Goal: Use online tool/utility: Use online tool/utility

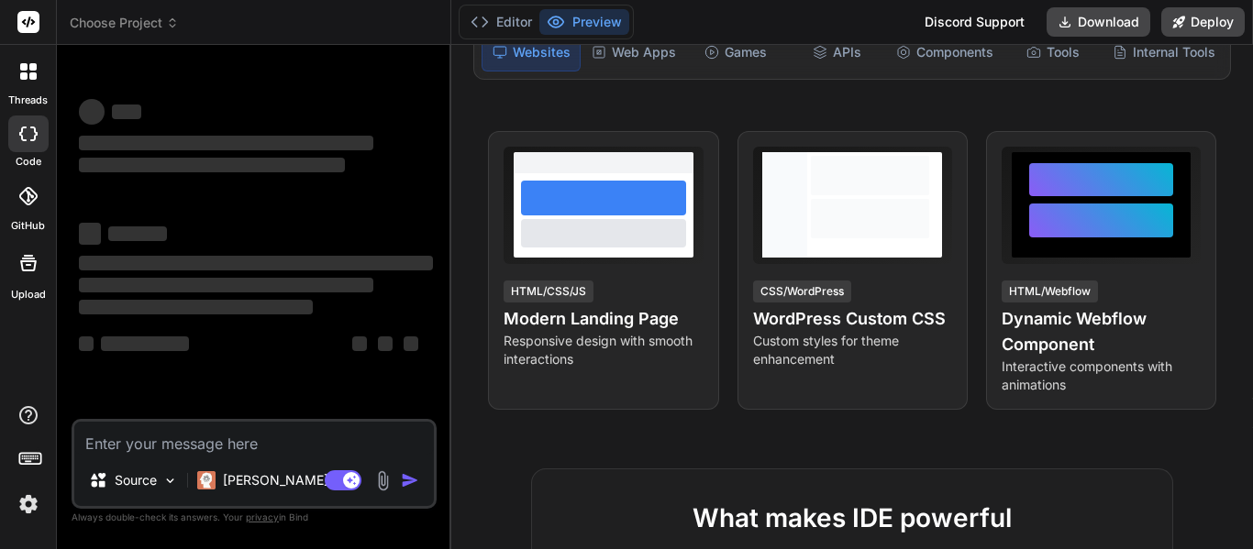
scroll to position [298, 0]
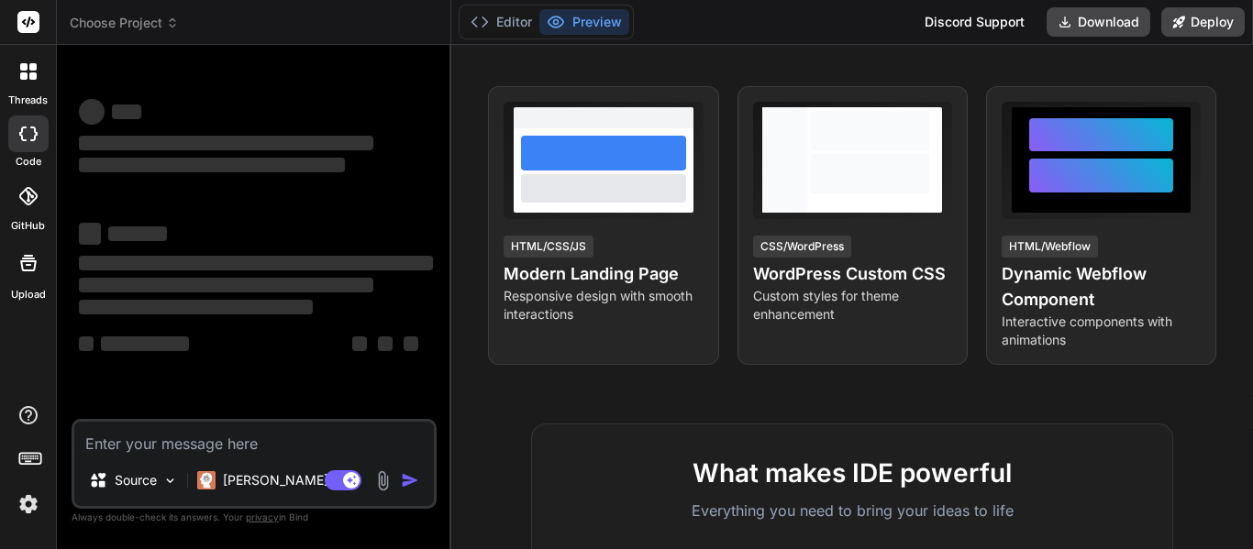
click at [305, 447] on textarea at bounding box center [253, 438] width 359 height 33
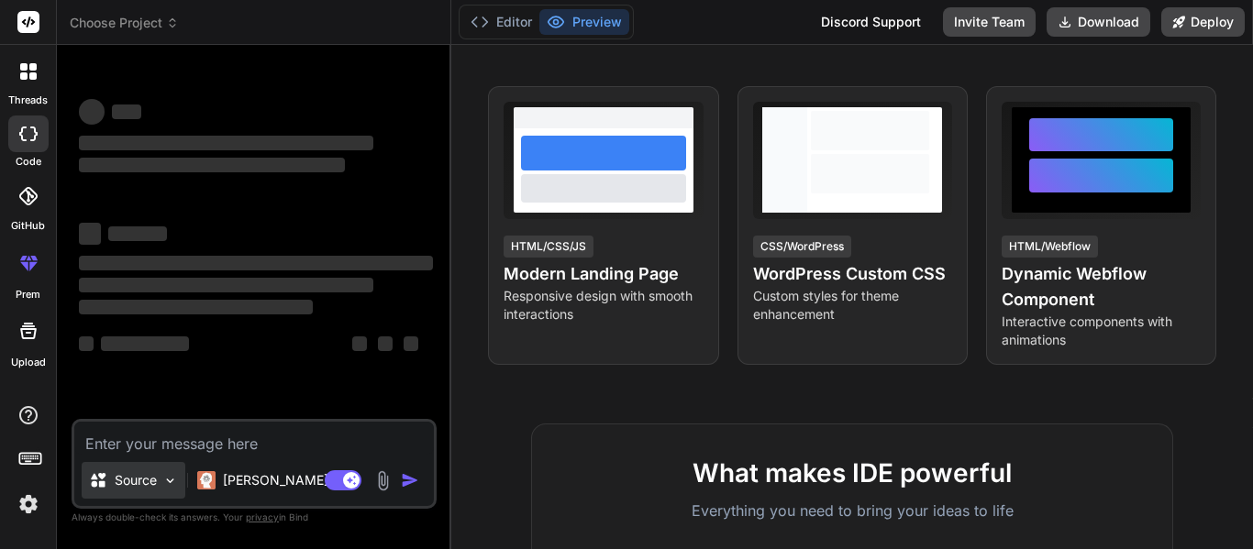
click at [158, 483] on div "Source" at bounding box center [134, 480] width 104 height 37
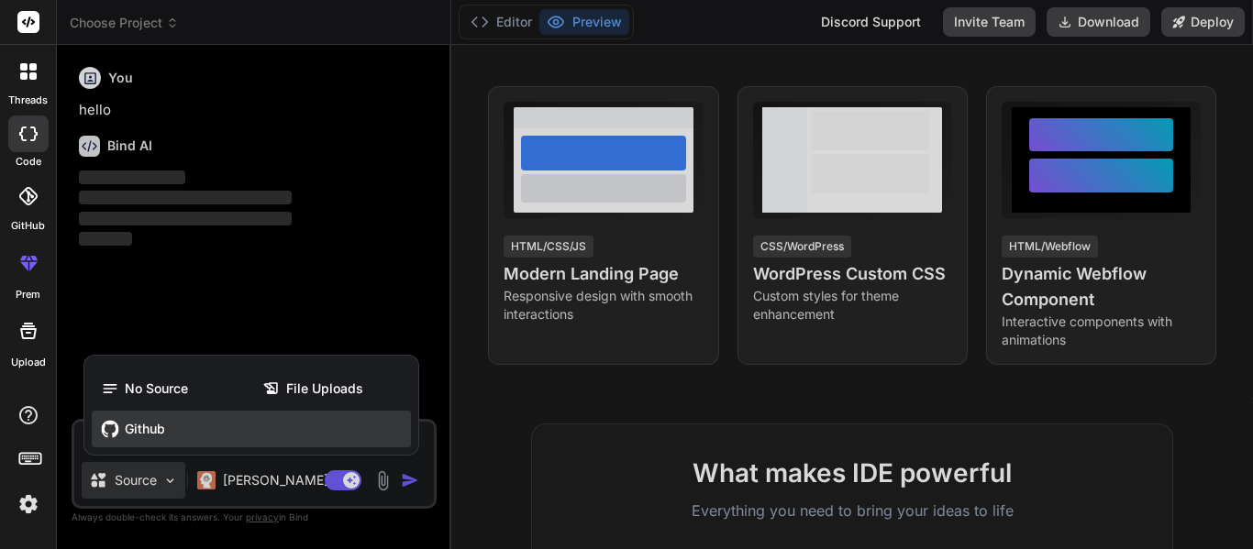
click at [148, 437] on span "Github" at bounding box center [145, 429] width 40 height 18
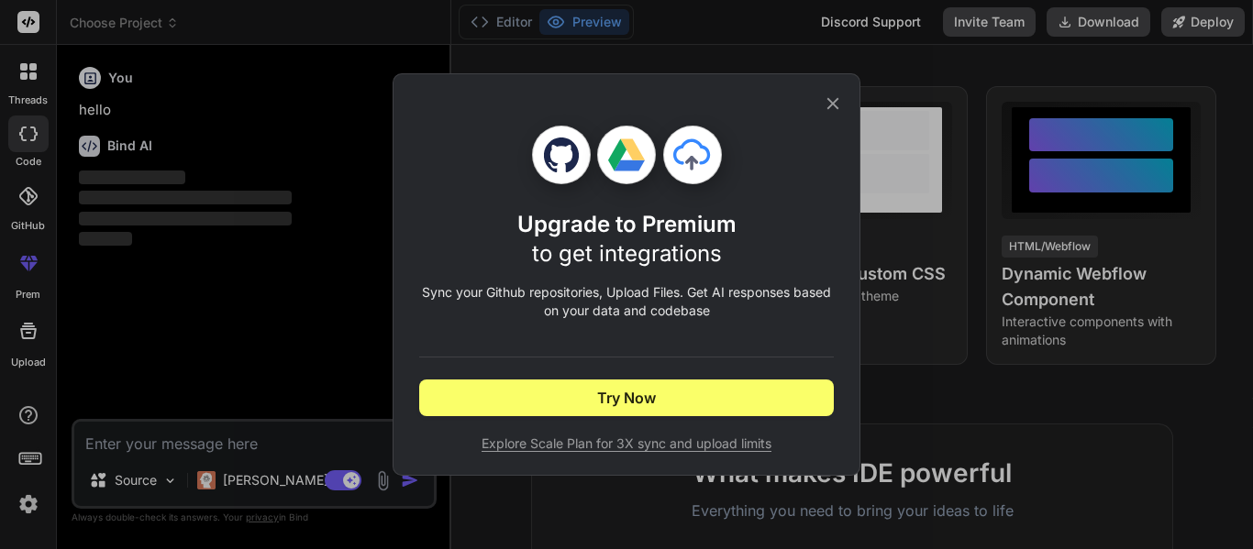
click at [503, 374] on div "Upgrade to Premium to get integrations Sync your Github repositories, Upload Fi…" at bounding box center [626, 289] width 414 height 327
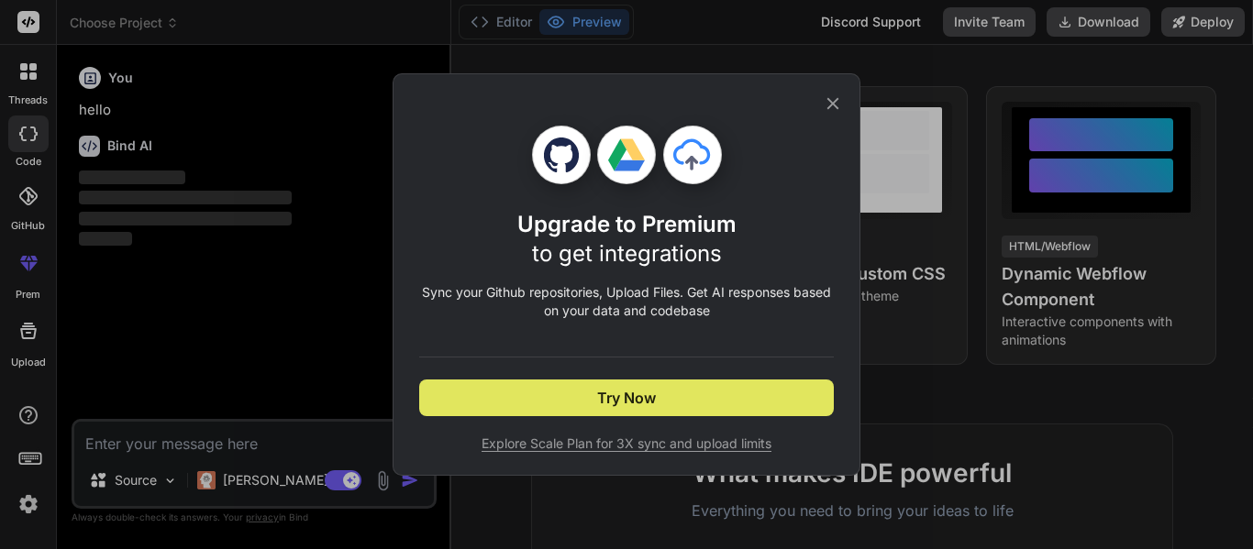
click at [503, 400] on button "Try Now" at bounding box center [626, 398] width 414 height 37
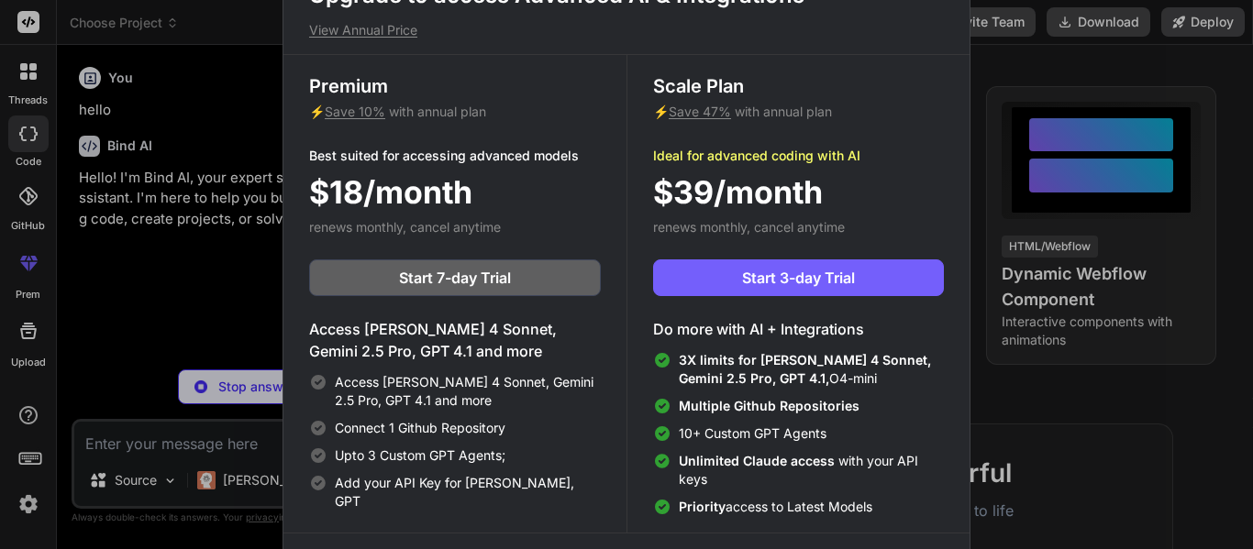
click at [127, 165] on div "Upgrade to access Advanced AI & Integrations View Annual Price Premium ⚡ Save 1…" at bounding box center [626, 274] width 1253 height 549
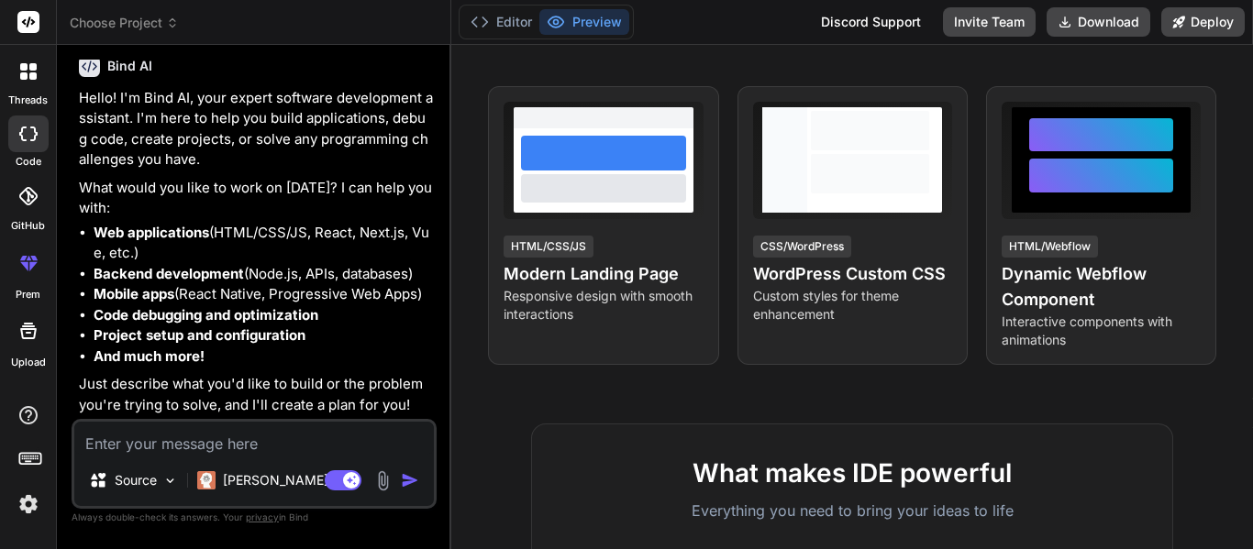
scroll to position [80, 0]
click at [149, 471] on p "Source" at bounding box center [136, 480] width 42 height 18
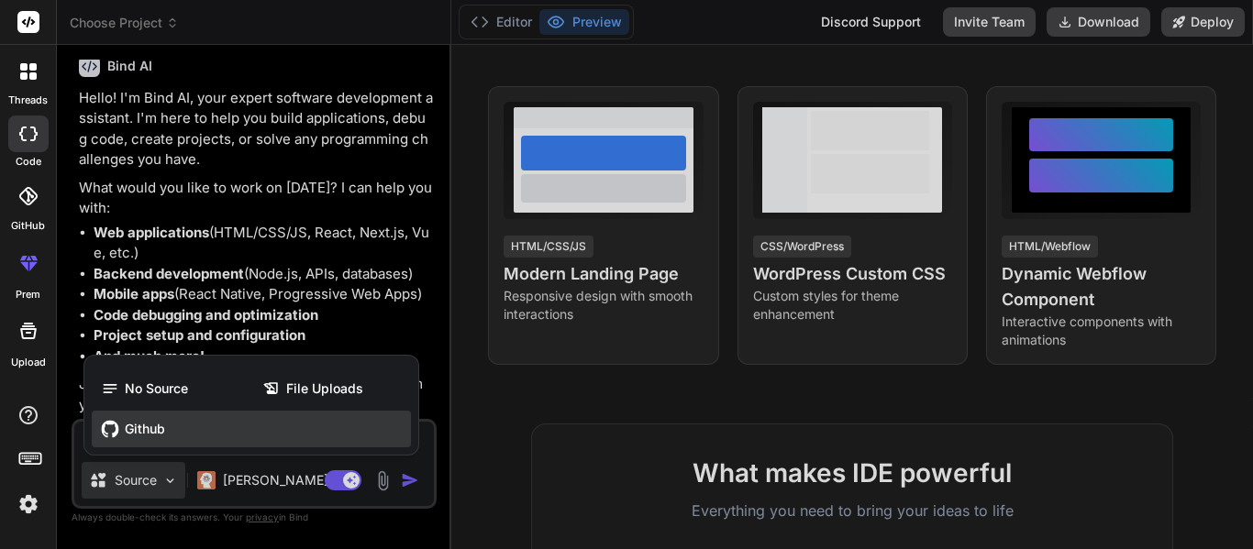
click at [151, 420] on span "Github" at bounding box center [145, 429] width 40 height 18
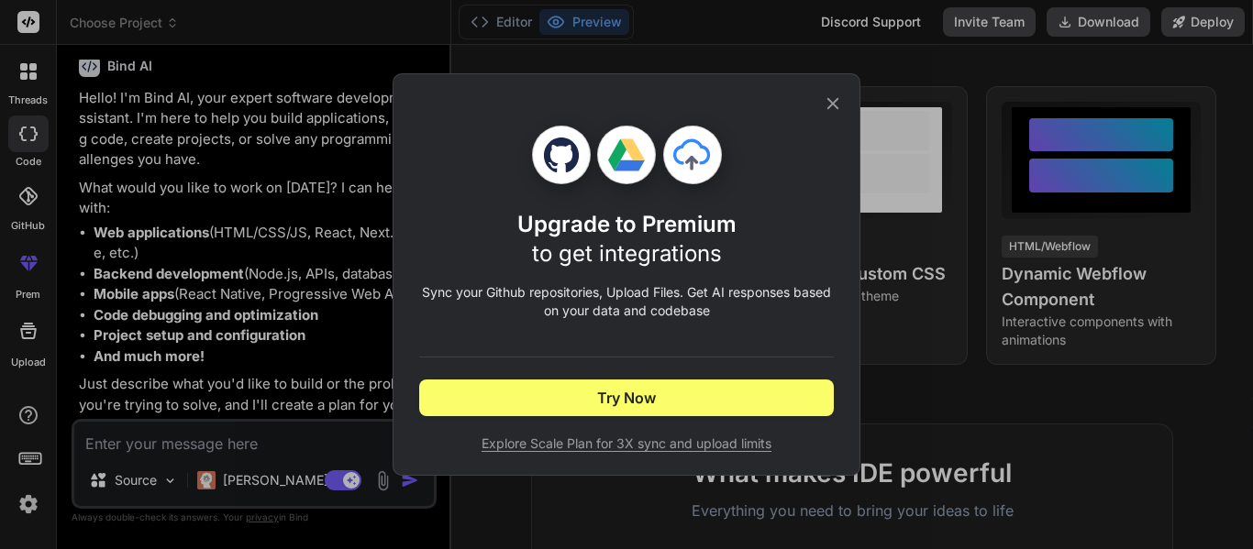
click at [559, 146] on icon at bounding box center [560, 155] width 35 height 35
click at [822, 101] on icon at bounding box center [832, 104] width 20 height 20
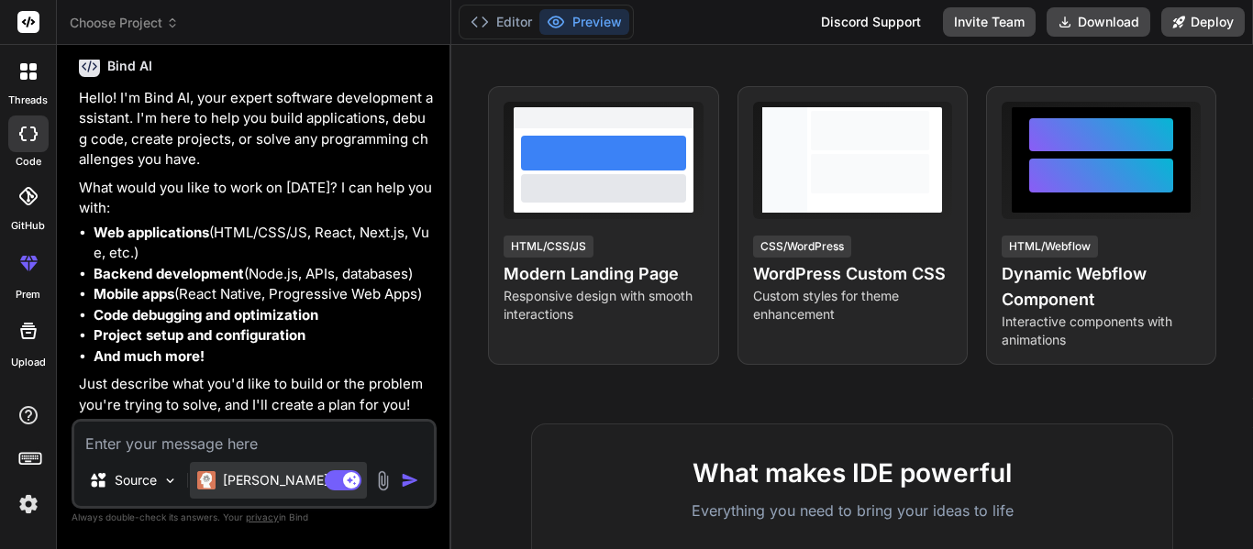
click at [271, 480] on p "[PERSON_NAME] 4 S.." at bounding box center [291, 480] width 137 height 18
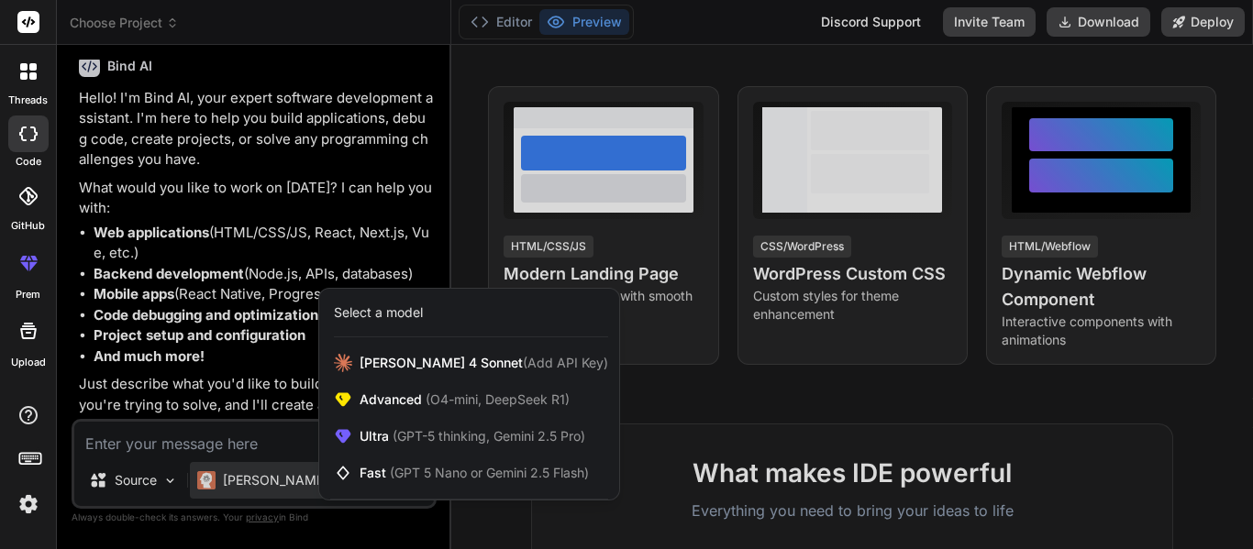
click at [405, 180] on div at bounding box center [626, 274] width 1253 height 549
type textarea "x"
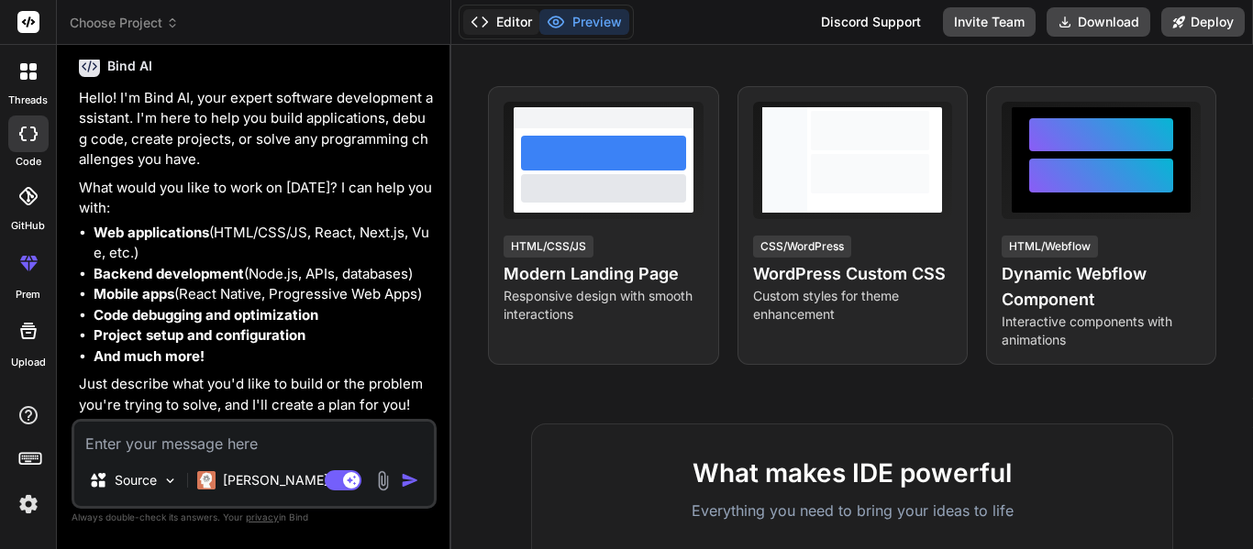
click at [502, 16] on button "Editor" at bounding box center [501, 22] width 76 height 26
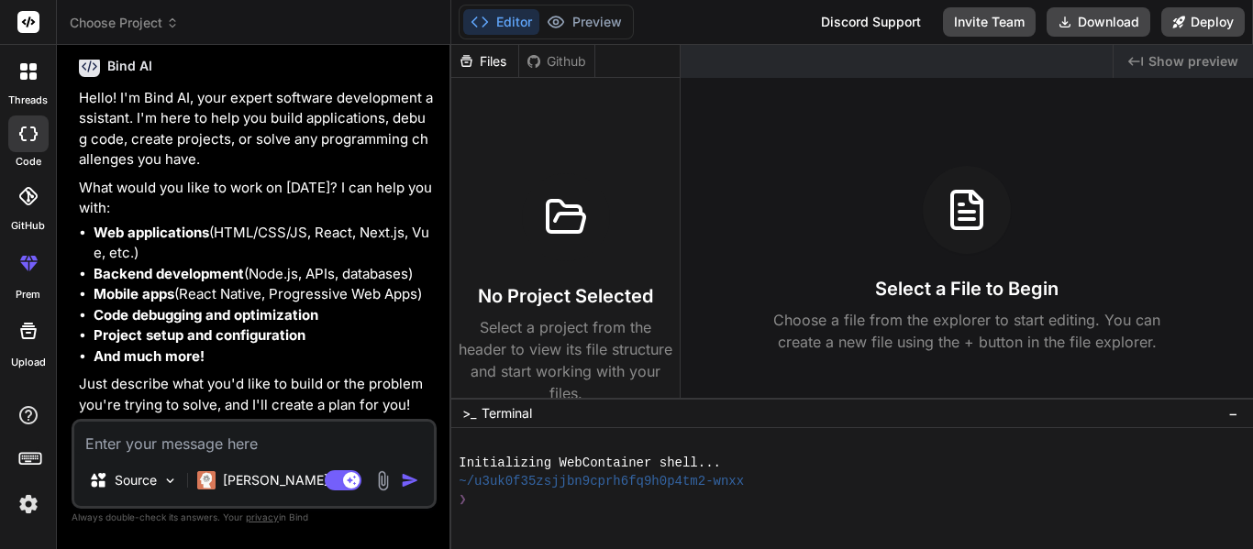
click at [557, 47] on div "Files Github" at bounding box center [523, 61] width 144 height 33
click at [551, 65] on div "Github" at bounding box center [556, 61] width 75 height 18
click at [482, 67] on div "Files" at bounding box center [484, 61] width 67 height 18
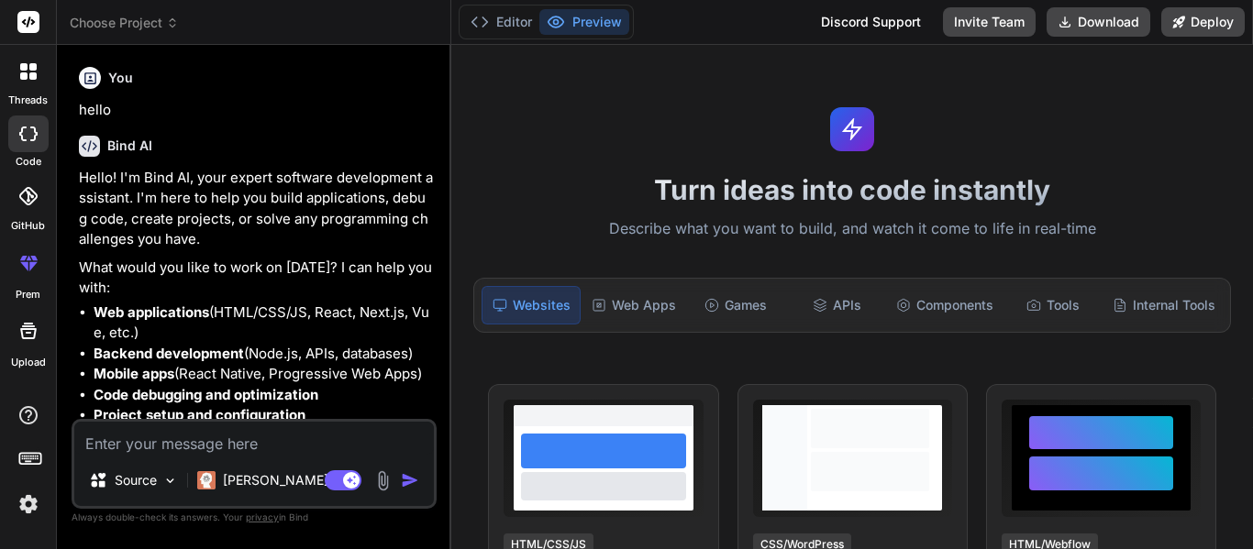
type textarea "x"
